Goal: Transaction & Acquisition: Subscribe to service/newsletter

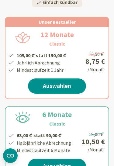
scroll to position [131, 0]
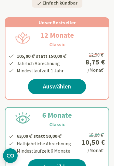
click at [72, 86] on link "Auswählen" at bounding box center [57, 86] width 58 height 15
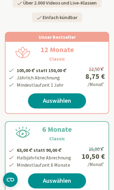
scroll to position [118, 0]
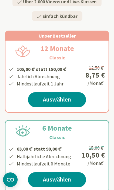
click at [69, 99] on link "Auswählen" at bounding box center [57, 99] width 58 height 15
